Goal: Transaction & Acquisition: Obtain resource

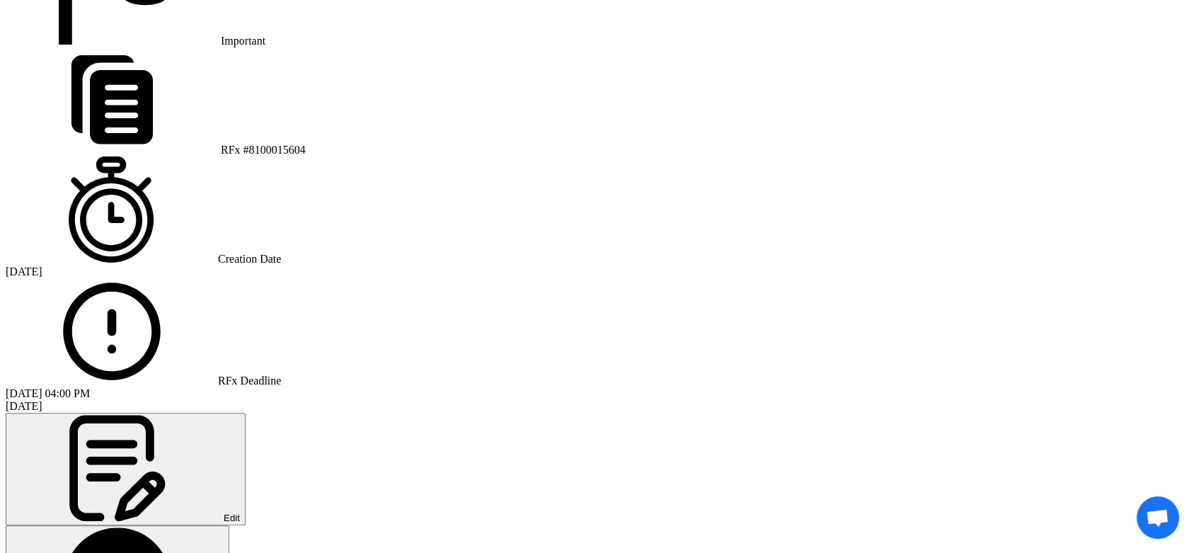
scroll to position [1179, 0]
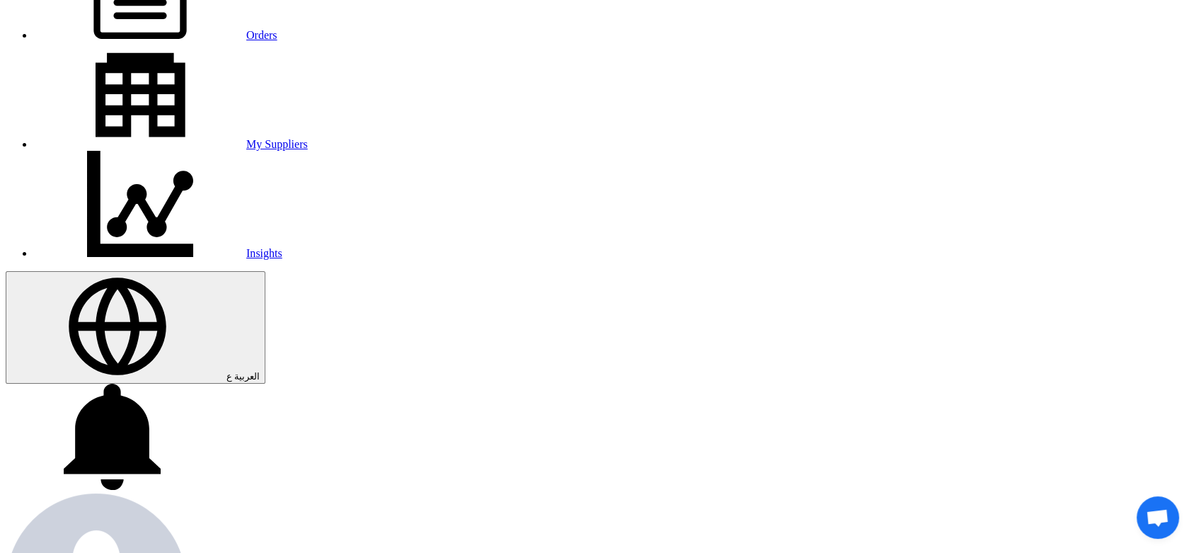
scroll to position [236, 0]
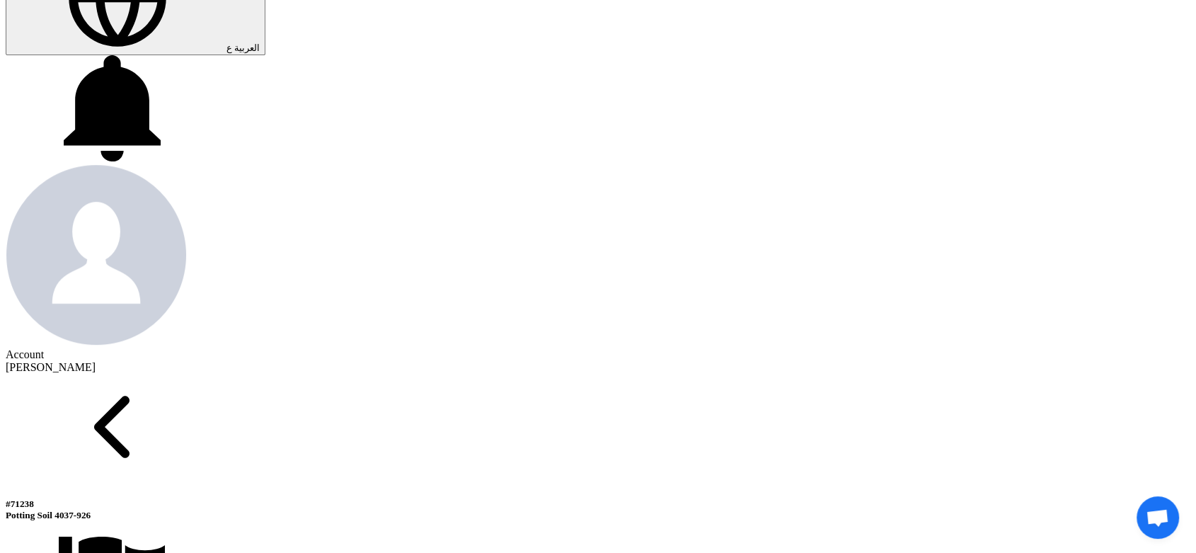
scroll to position [628, 0]
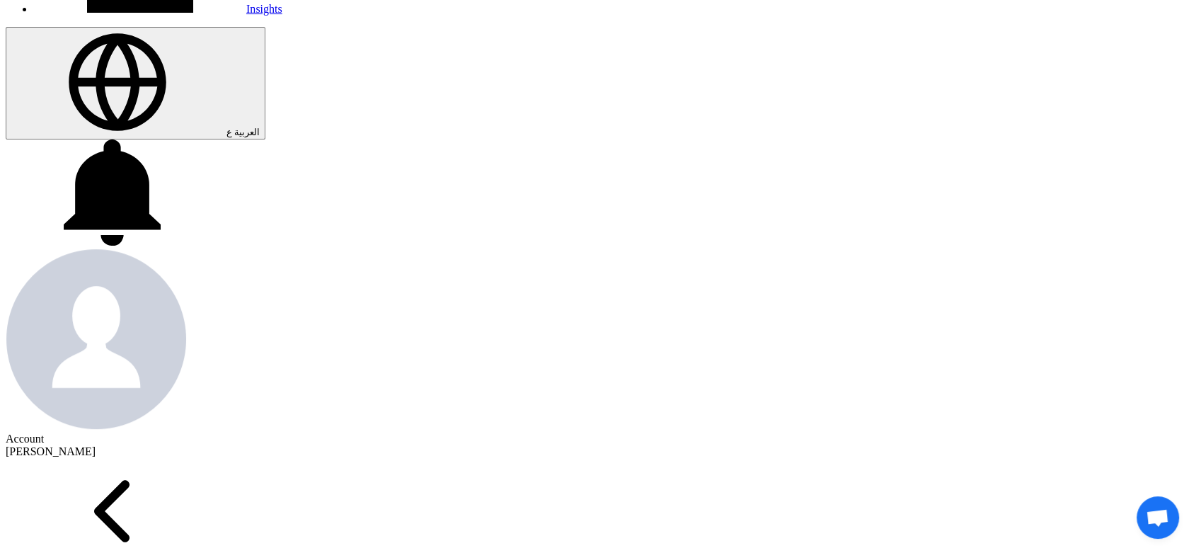
scroll to position [393, 0]
